Goal: Navigation & Orientation: Find specific page/section

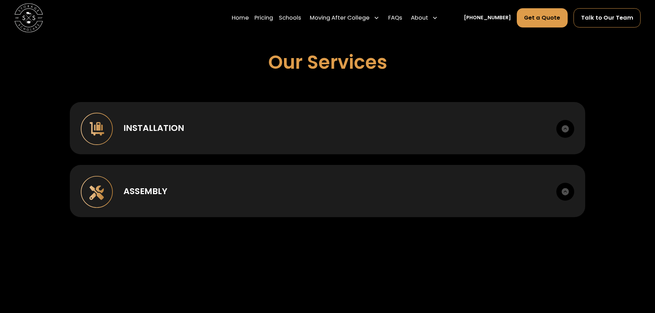
scroll to position [516, 0]
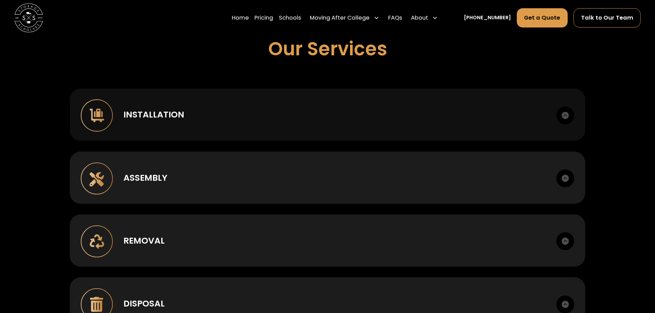
click at [565, 116] on img at bounding box center [566, 116] width 18 height 18
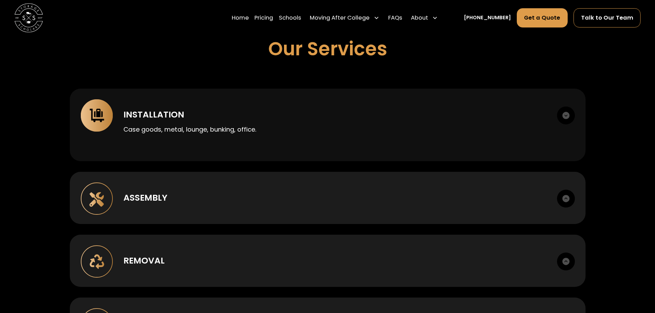
click at [565, 116] on img at bounding box center [566, 116] width 18 height 18
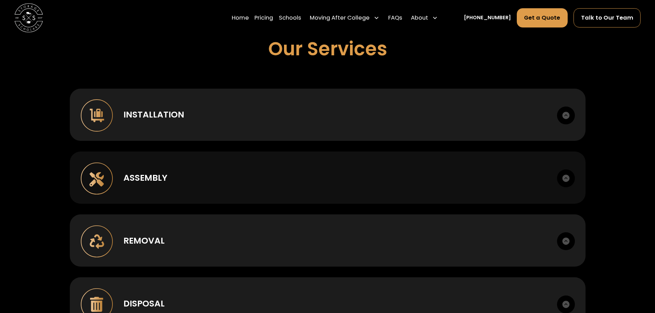
click at [563, 179] on img at bounding box center [566, 179] width 18 height 18
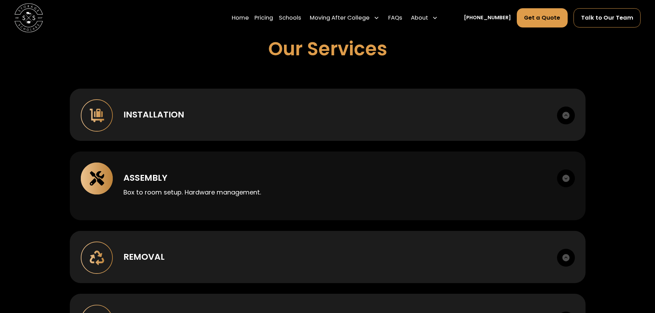
click at [564, 179] on img at bounding box center [566, 179] width 18 height 18
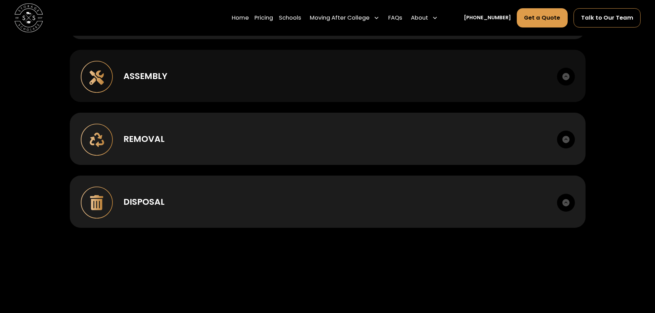
scroll to position [619, 0]
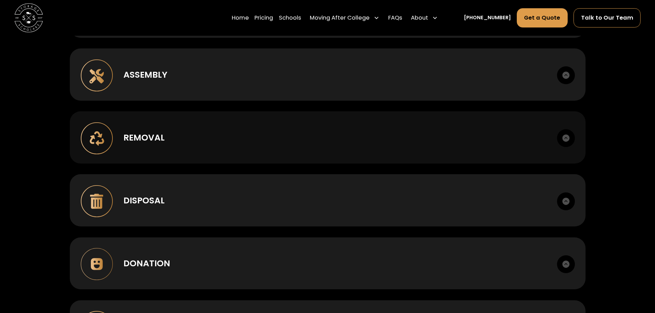
click at [565, 140] on img at bounding box center [566, 138] width 18 height 18
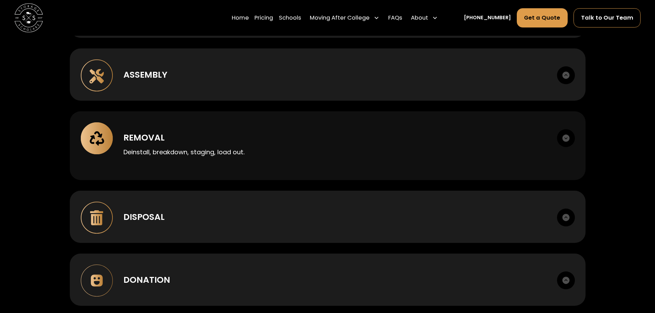
click at [565, 140] on img at bounding box center [566, 138] width 18 height 18
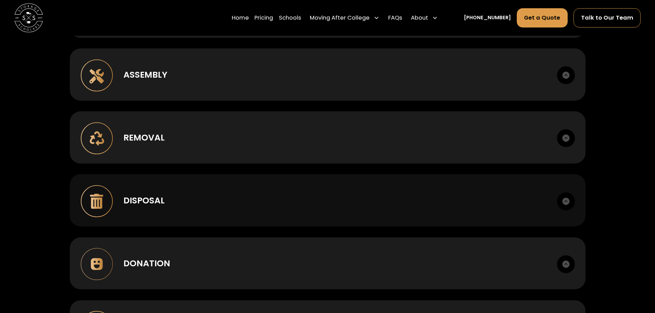
click at [565, 202] on img at bounding box center [566, 202] width 18 height 18
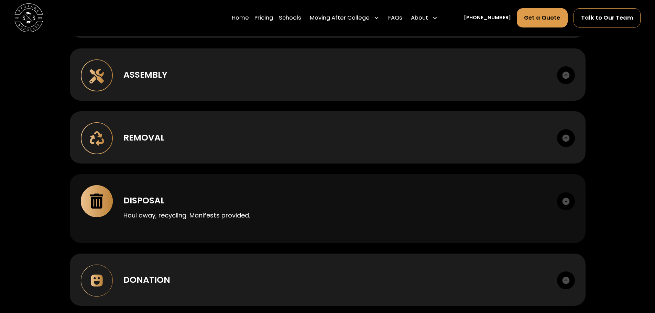
click at [565, 202] on img at bounding box center [566, 202] width 18 height 18
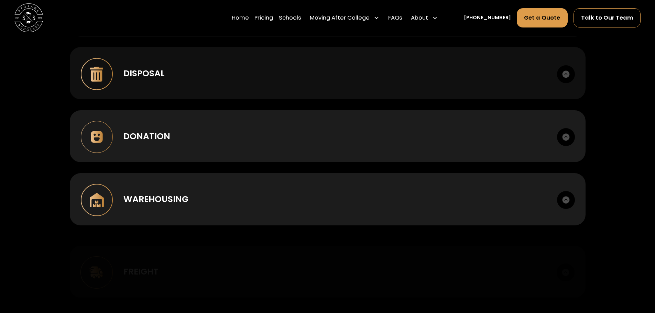
scroll to position [757, 0]
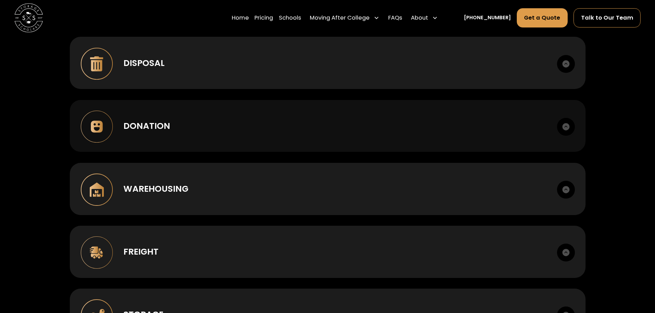
click at [567, 127] on img at bounding box center [566, 127] width 18 height 18
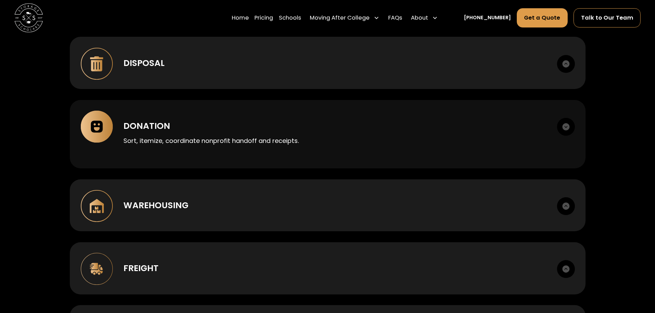
click at [567, 126] on img at bounding box center [566, 127] width 18 height 18
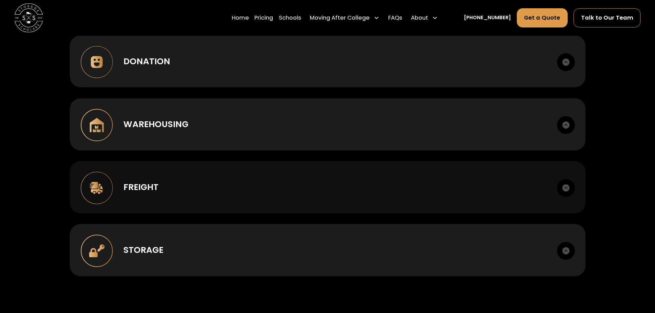
scroll to position [826, 0]
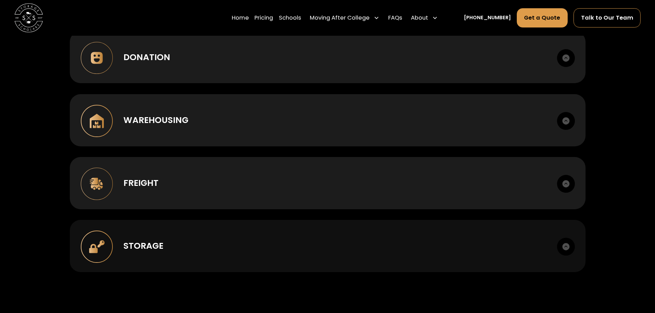
click at [568, 247] on img at bounding box center [566, 247] width 18 height 18
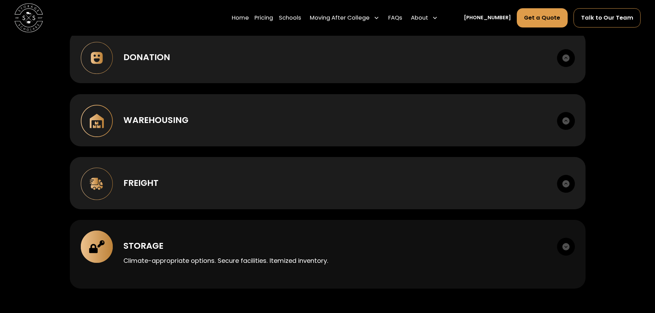
click at [564, 247] on img at bounding box center [566, 247] width 18 height 18
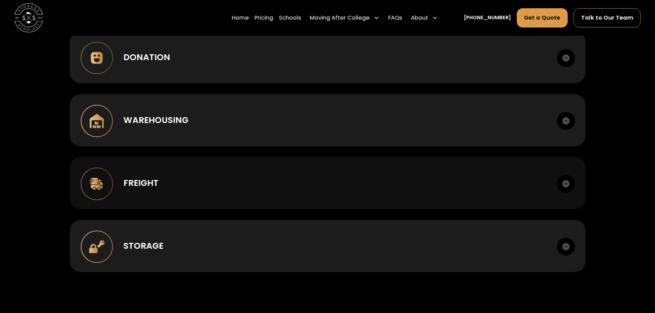
click at [566, 185] on img at bounding box center [566, 184] width 18 height 18
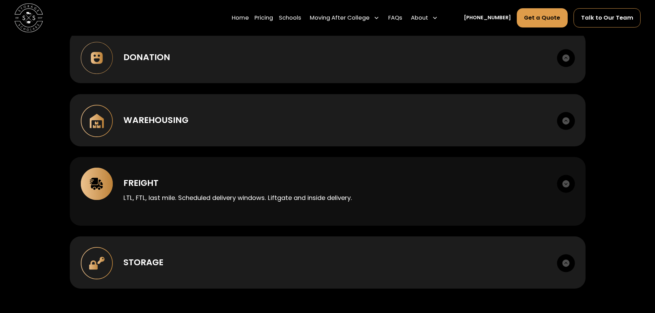
click at [566, 185] on img at bounding box center [566, 184] width 18 height 18
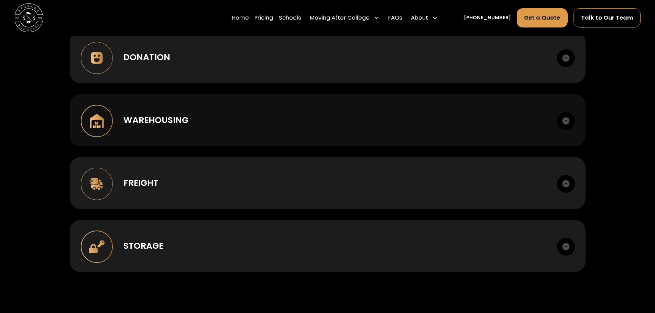
click at [564, 123] on img at bounding box center [566, 121] width 18 height 18
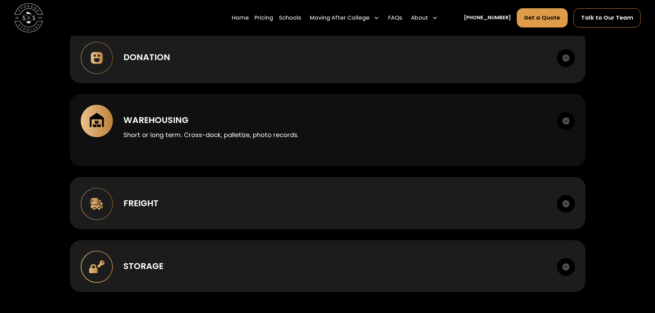
click at [564, 123] on img at bounding box center [566, 121] width 18 height 18
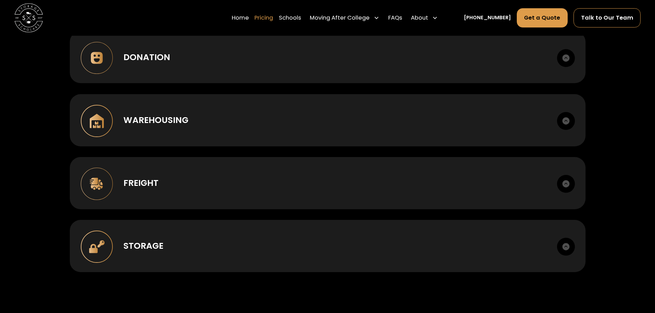
click at [273, 19] on link "Pricing" at bounding box center [264, 18] width 19 height 20
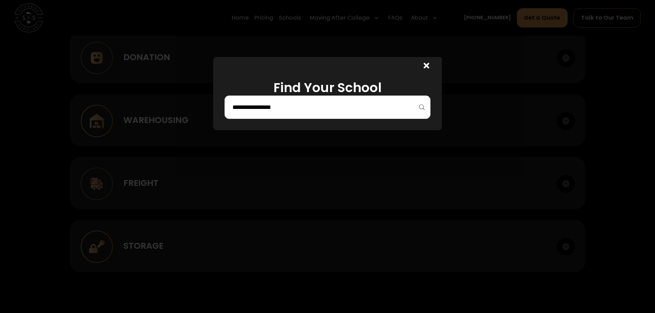
click at [430, 65] on icon at bounding box center [427, 66] width 6 height 8
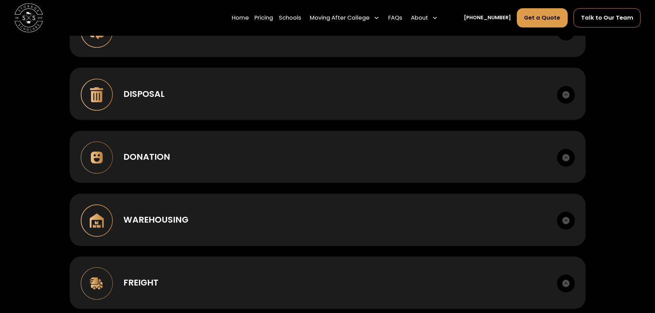
scroll to position [723, 0]
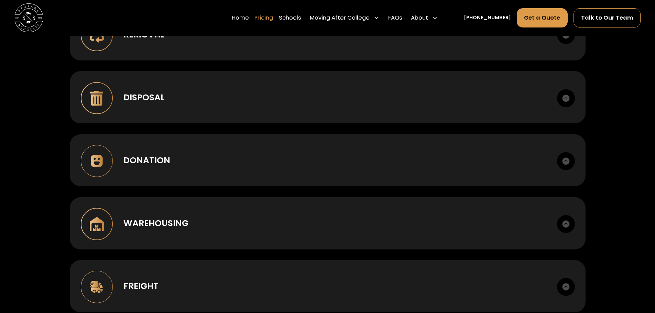
click at [273, 17] on link "Pricing" at bounding box center [264, 18] width 19 height 20
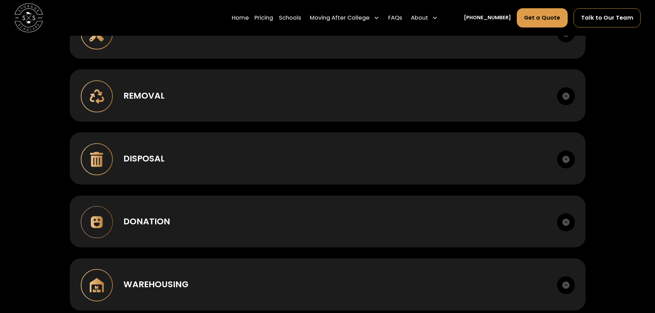
scroll to position [654, 0]
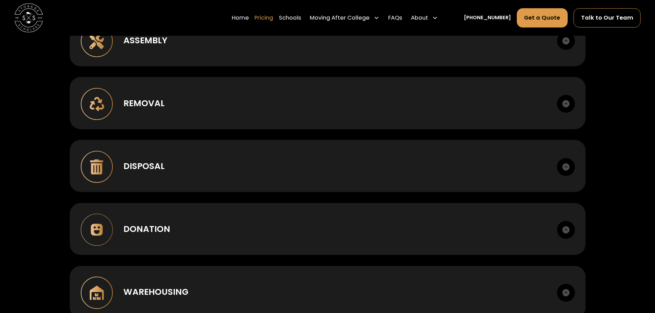
click at [272, 18] on link "Pricing" at bounding box center [264, 18] width 19 height 20
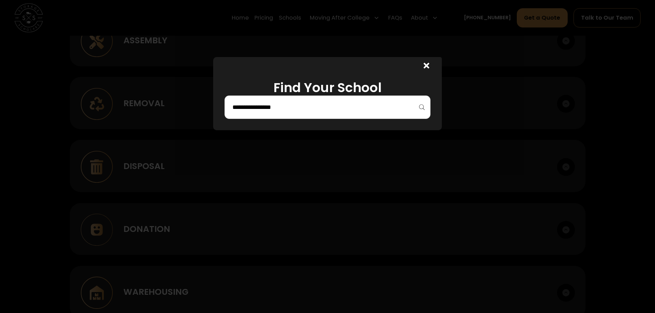
click at [428, 67] on icon at bounding box center [427, 66] width 6 height 6
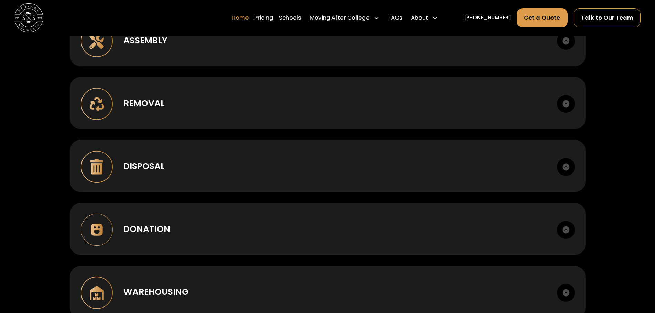
click at [249, 18] on link "Home" at bounding box center [240, 18] width 17 height 20
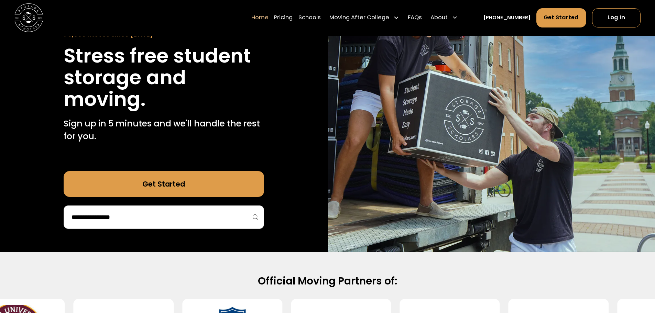
scroll to position [103, 0]
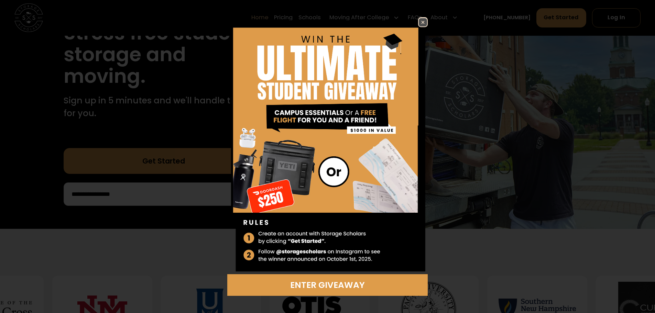
click at [425, 23] on img at bounding box center [423, 22] width 8 height 8
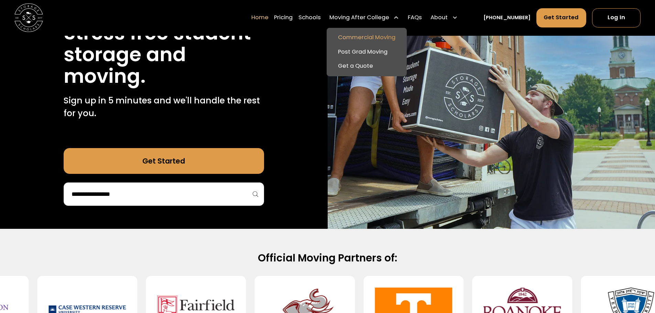
click at [355, 36] on link "Commercial Moving" at bounding box center [367, 38] width 75 height 14
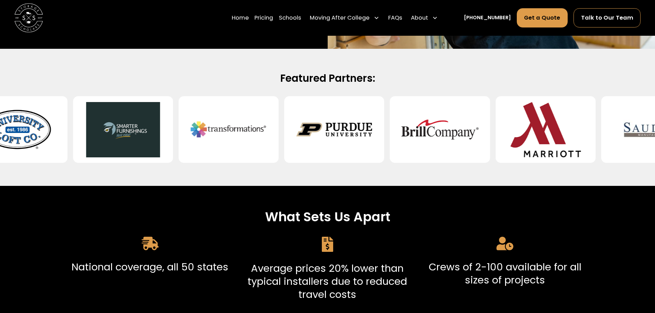
scroll to position [206, 0]
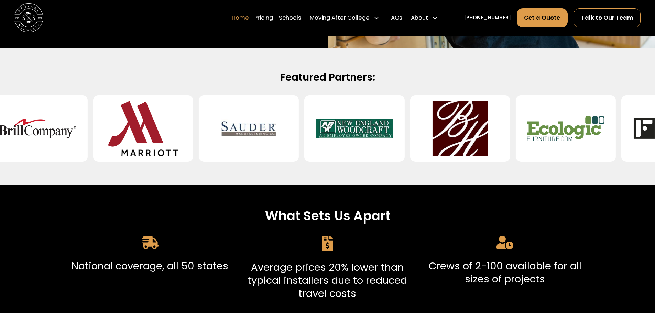
click at [249, 17] on link "Home" at bounding box center [240, 18] width 17 height 20
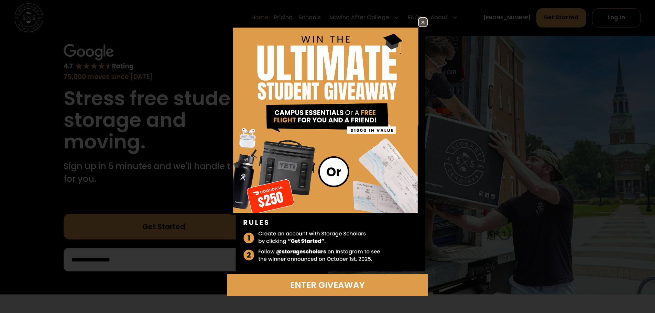
scroll to position [34, 0]
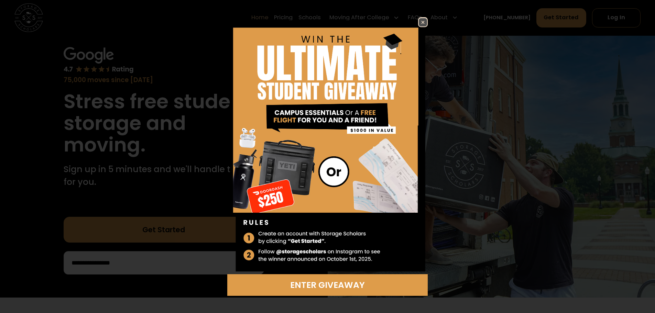
click at [422, 22] on img at bounding box center [423, 22] width 8 height 8
